Goal: Task Accomplishment & Management: Complete application form

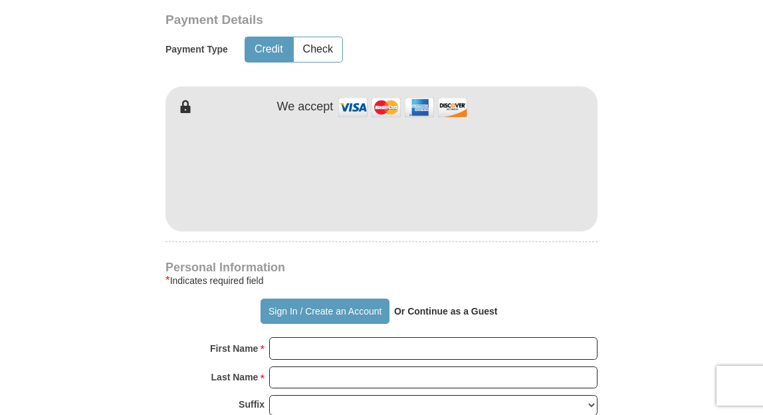
scroll to position [646, 0]
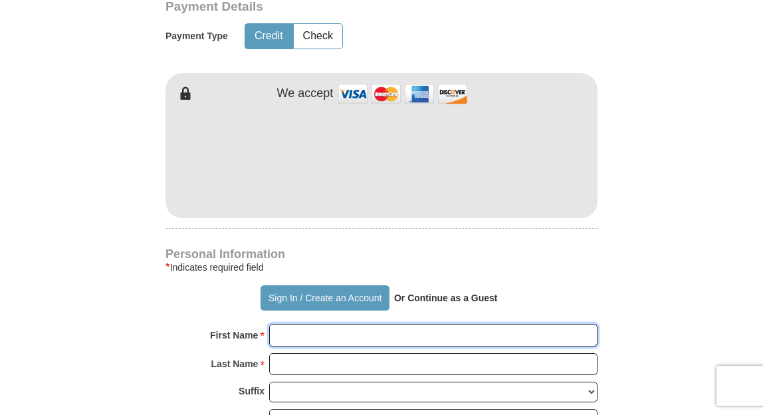
click at [275, 346] on input "First Name *" at bounding box center [433, 335] width 328 height 23
type input "[PERSON_NAME]"
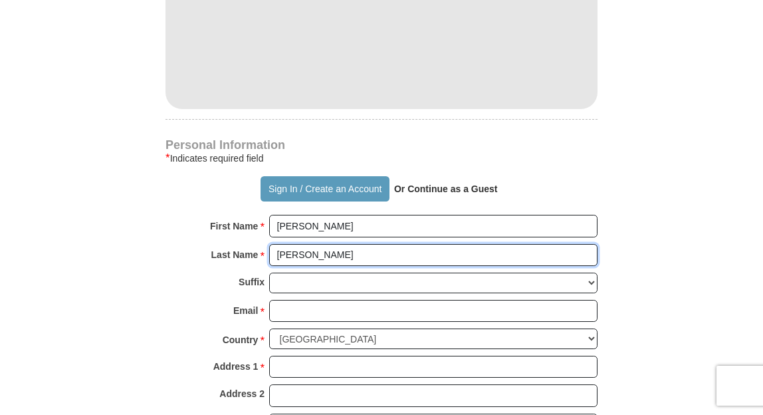
scroll to position [764, 0]
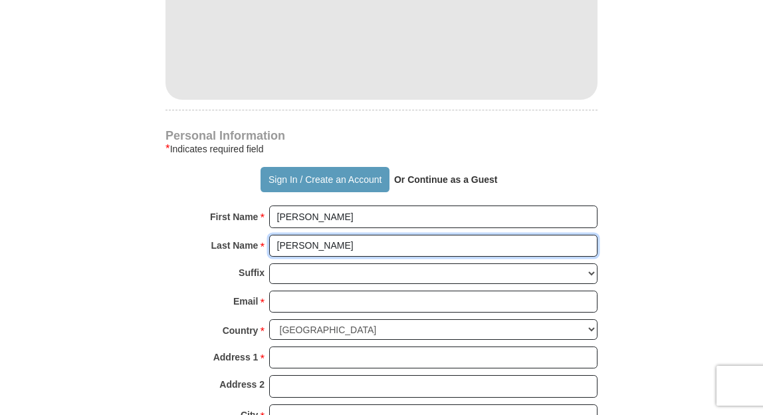
type input "[PERSON_NAME]"
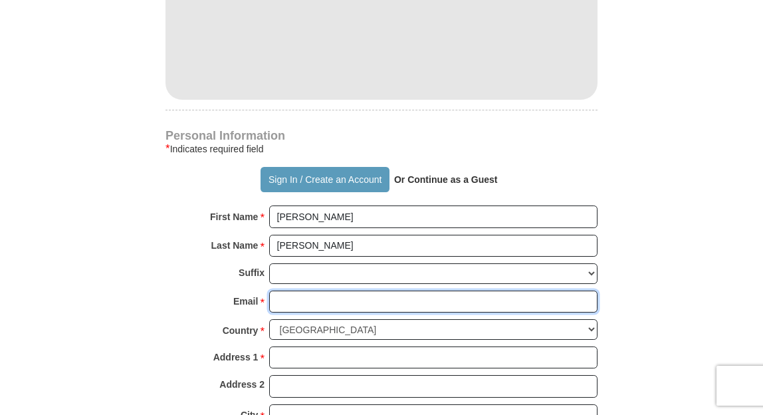
click at [277, 313] on input "Email *" at bounding box center [433, 302] width 328 height 23
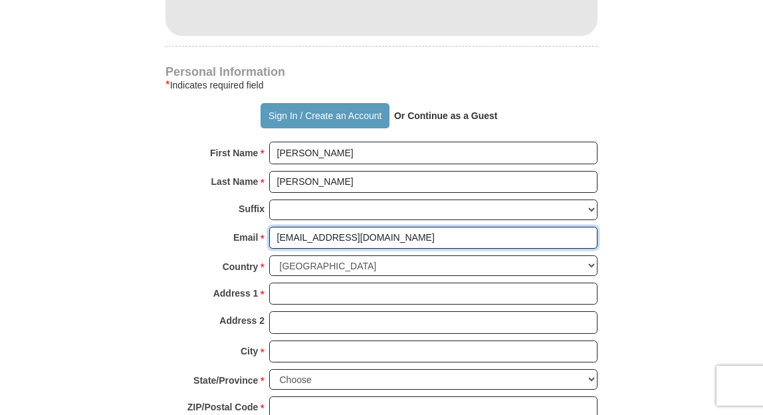
scroll to position [837, 0]
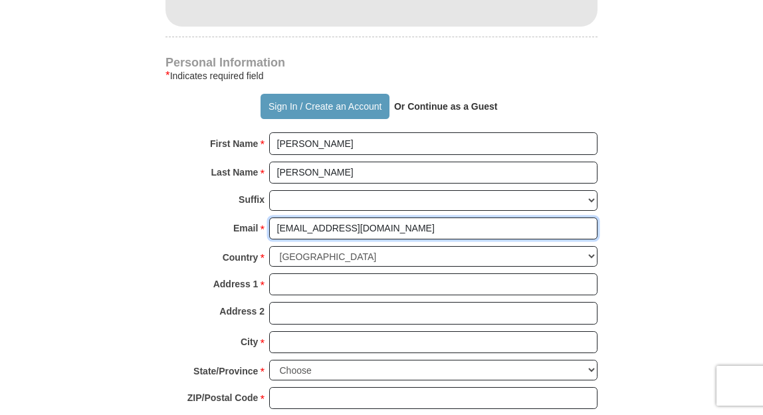
type input "[EMAIL_ADDRESS][DOMAIN_NAME]"
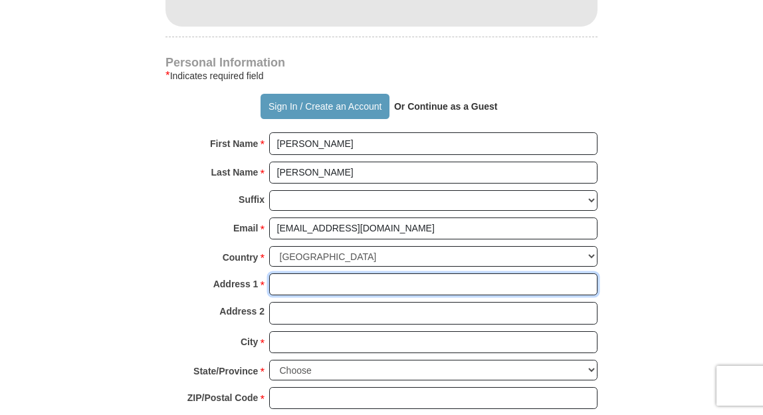
click at [278, 296] on input "Address 1 *" at bounding box center [433, 284] width 328 height 23
type input "5507 69th"
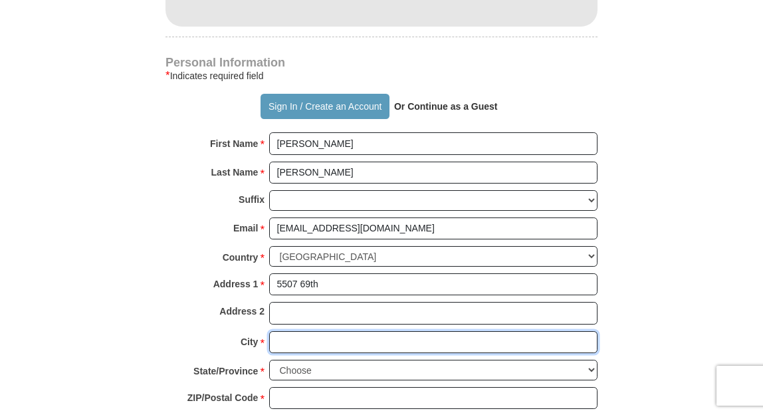
click at [277, 354] on input "City *" at bounding box center [433, 342] width 328 height 23
type input "Lubbock"
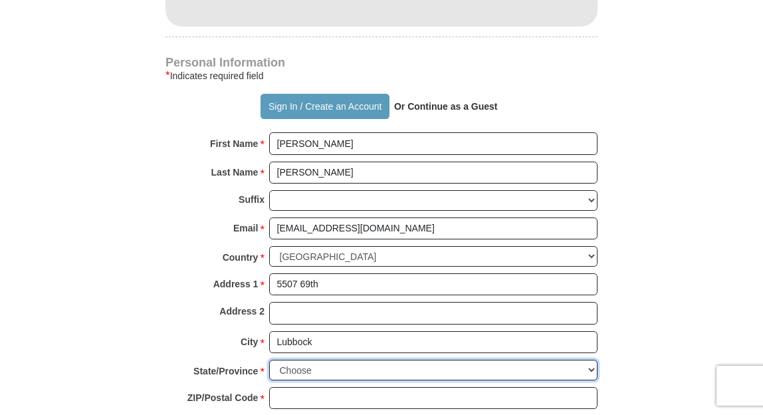
click at [307, 380] on select "Choose [US_STATE] [US_STATE] [US_STATE] [US_STATE] [US_STATE] Armed Forces Amer…" at bounding box center [433, 370] width 328 height 21
select select "[GEOGRAPHIC_DATA]"
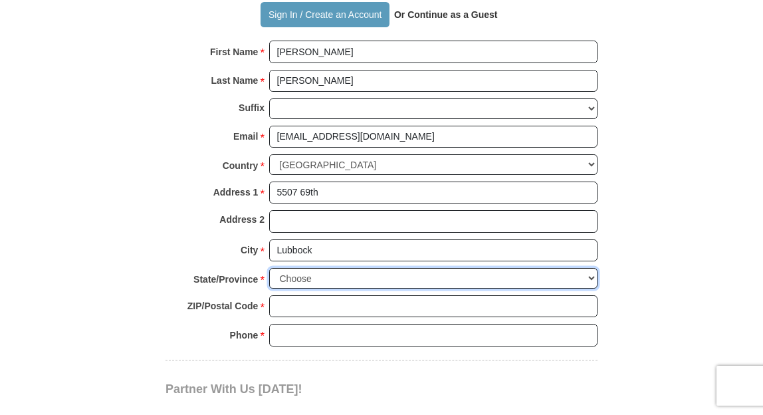
scroll to position [929, 0]
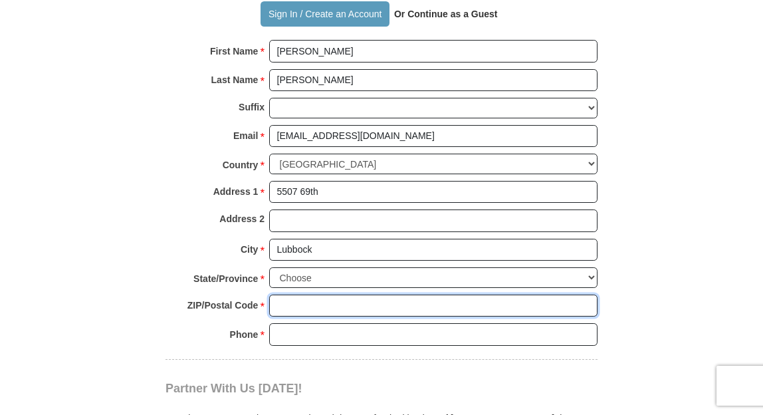
click at [275, 317] on input "ZIP/Postal Code *" at bounding box center [433, 306] width 328 height 23
type input "79424"
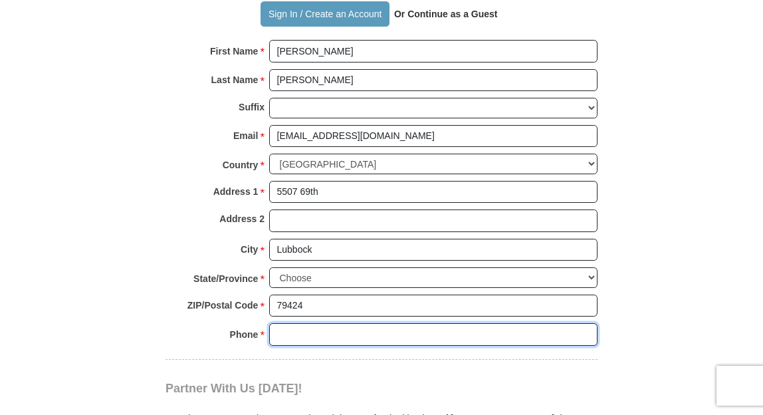
click at [275, 346] on input "Phone * *" at bounding box center [433, 334] width 328 height 23
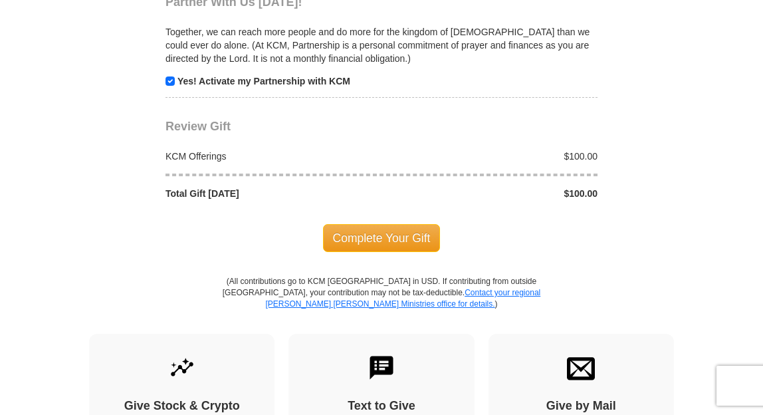
scroll to position [1318, 0]
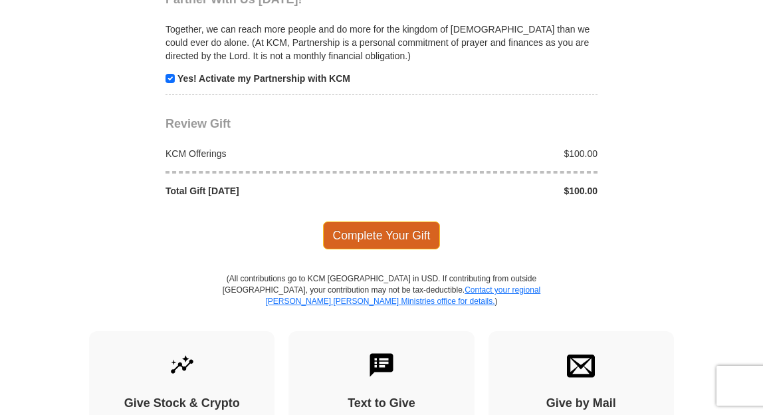
type input "8067988887"
click at [384, 249] on span "Complete Your Gift" at bounding box center [382, 235] width 118 height 28
